Goal: Book appointment/travel/reservation

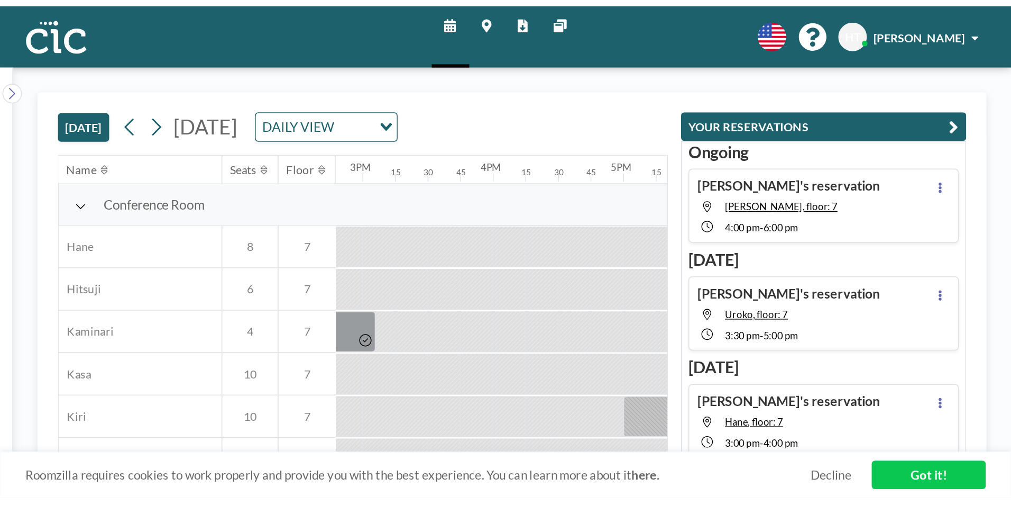
scroll to position [0, 1460]
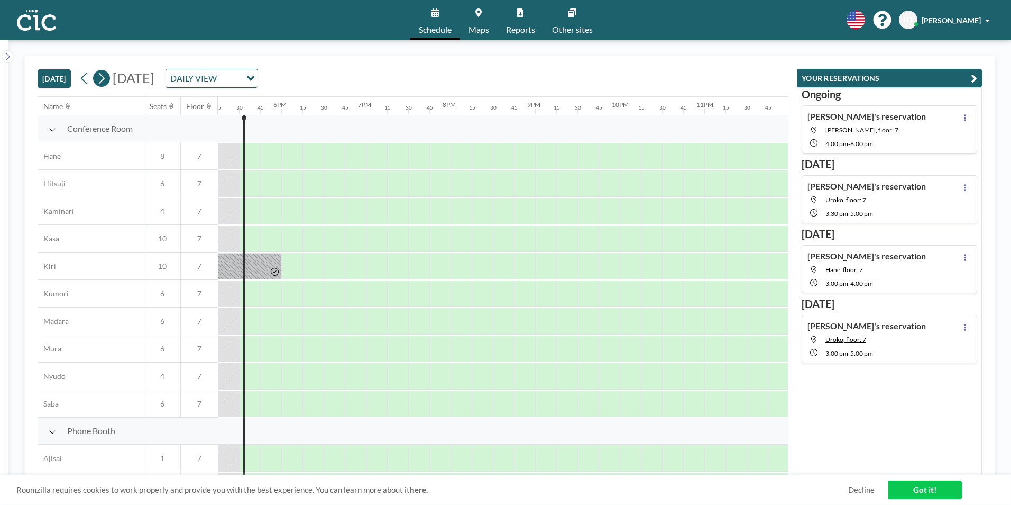
click at [98, 79] on icon at bounding box center [101, 78] width 10 height 16
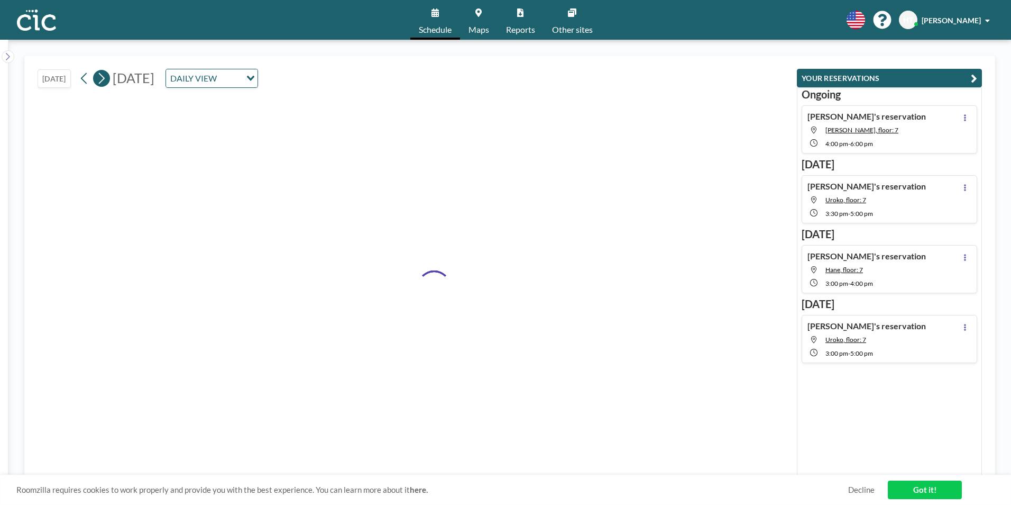
click at [98, 79] on icon at bounding box center [101, 78] width 10 height 16
click at [101, 79] on icon at bounding box center [101, 78] width 10 height 16
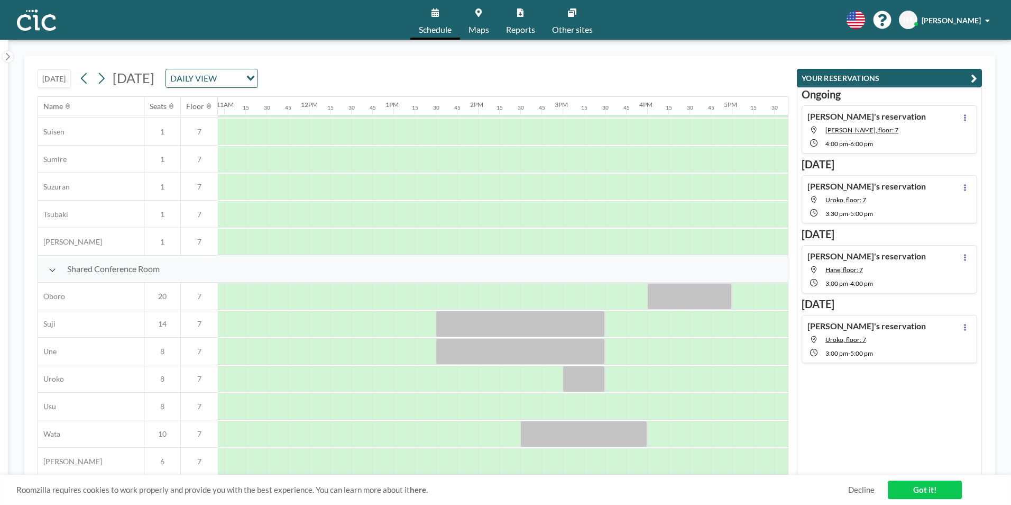
scroll to position [634, 929]
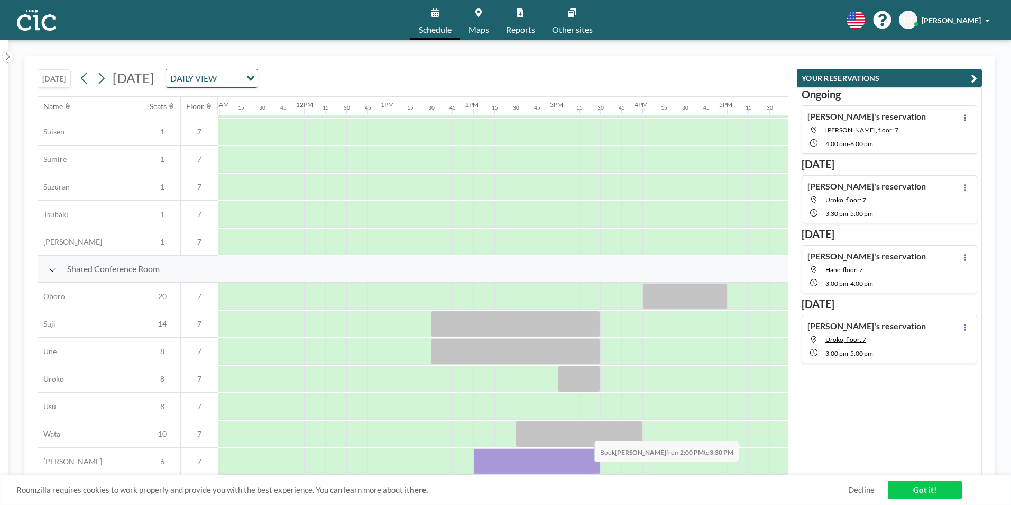
drag, startPoint x: 481, startPoint y: 461, endPoint x: 586, endPoint y: 469, distance: 105.6
click at [586, 318] on div at bounding box center [304, 462] width 2031 height 28
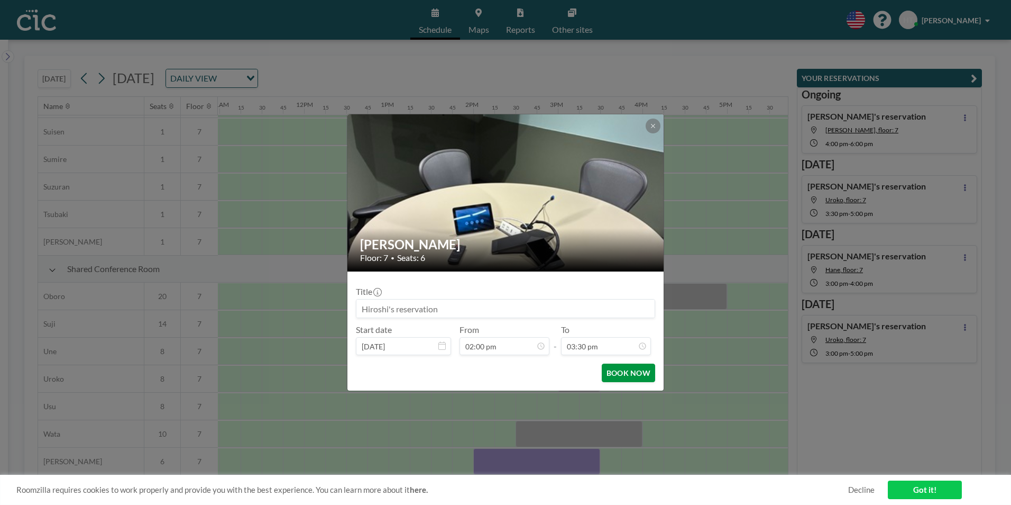
click at [644, 318] on button "BOOK NOW" at bounding box center [628, 372] width 53 height 19
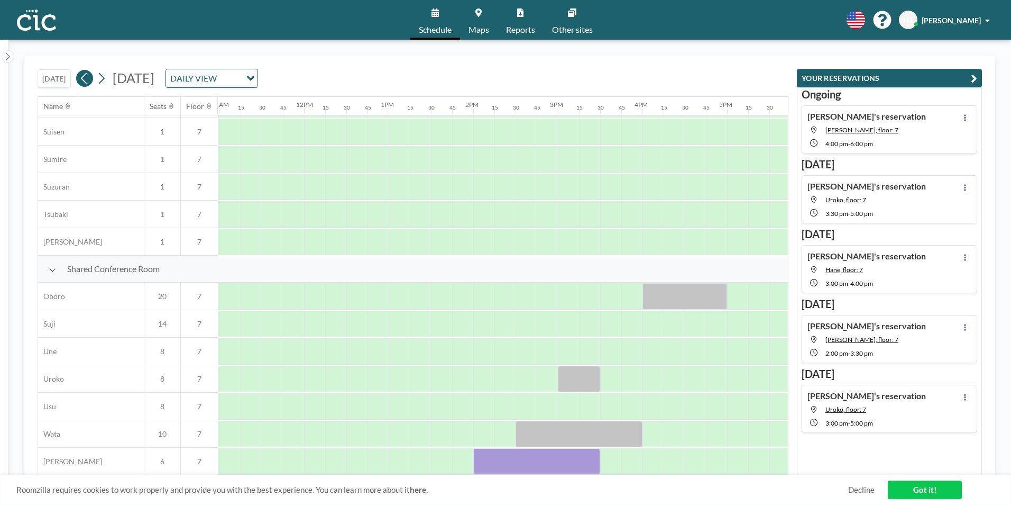
click at [86, 81] on icon at bounding box center [84, 78] width 6 height 11
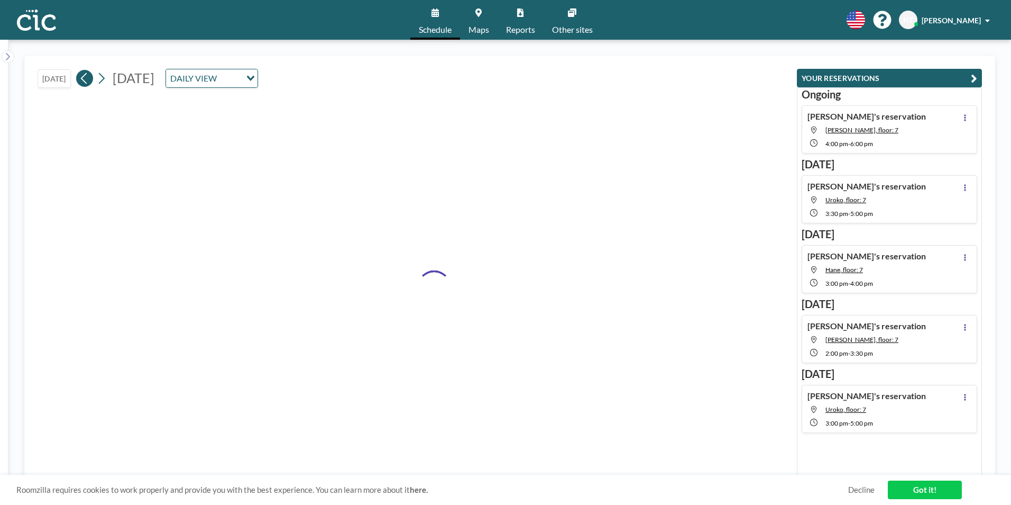
click at [86, 81] on icon at bounding box center [84, 78] width 6 height 11
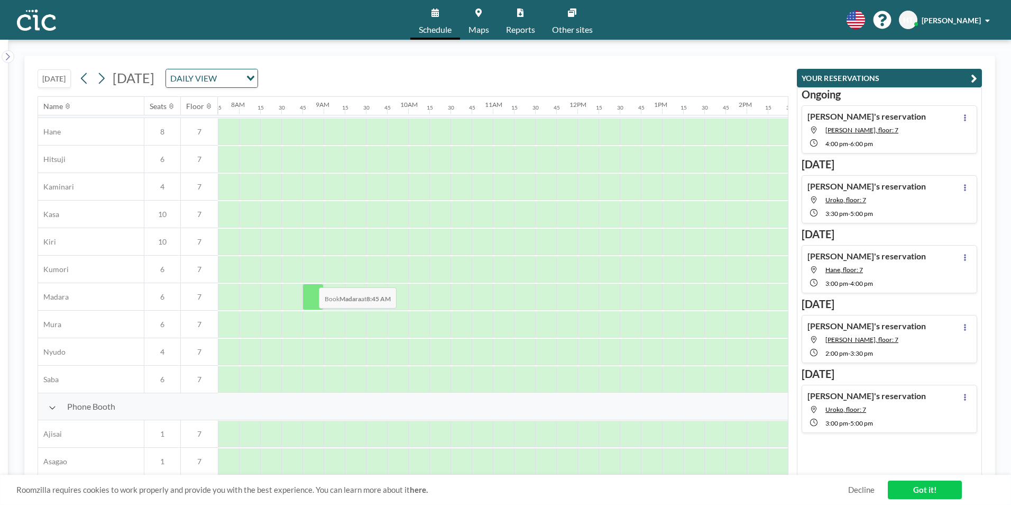
scroll to position [0, 656]
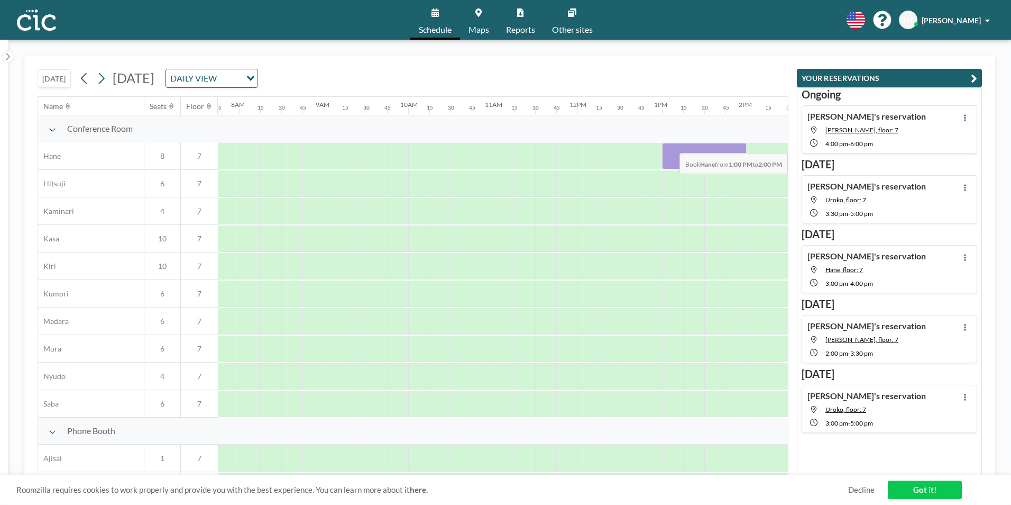
drag, startPoint x: 662, startPoint y: 152, endPoint x: 729, endPoint y: 145, distance: 67.1
click at [656, 145] on div at bounding box center [704, 156] width 85 height 26
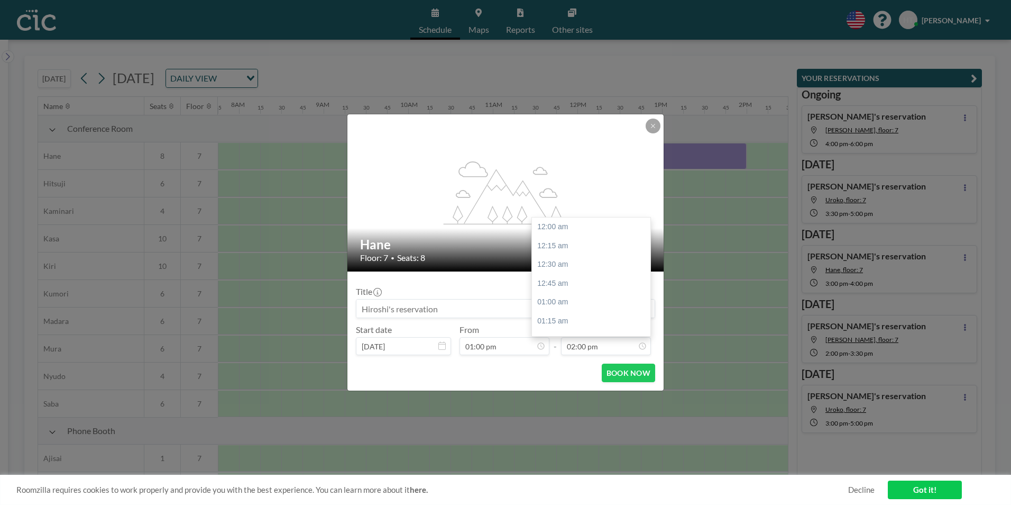
scroll to position [1054, 0]
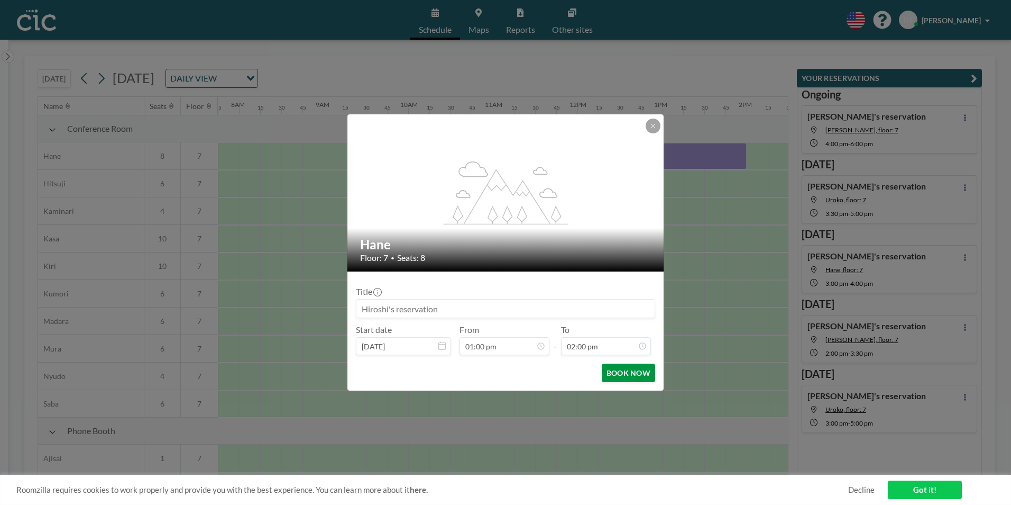
click at [626, 318] on button "BOOK NOW" at bounding box center [628, 372] width 53 height 19
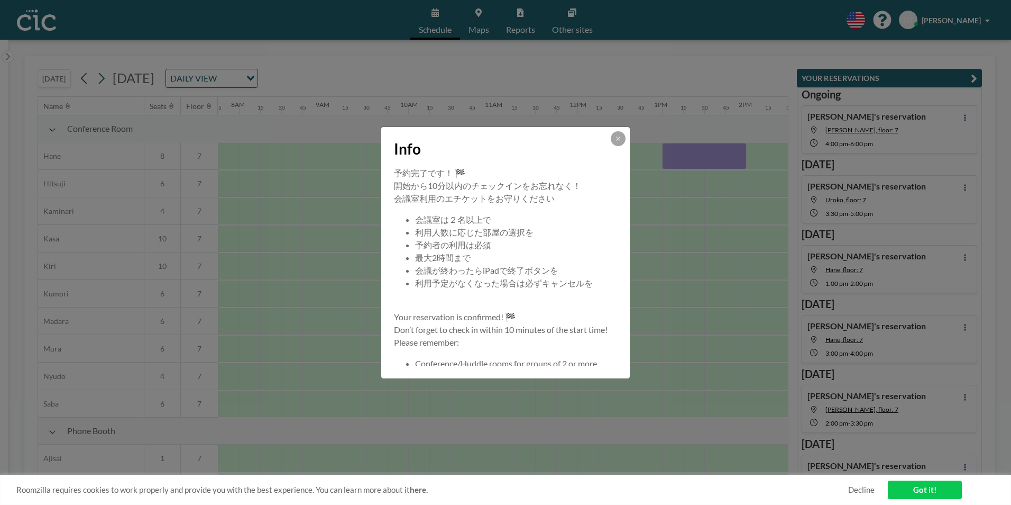
click at [627, 138] on div "Info" at bounding box center [505, 147] width 249 height 40
click at [620, 136] on icon at bounding box center [618, 138] width 6 height 6
